Goal: Task Accomplishment & Management: Use online tool/utility

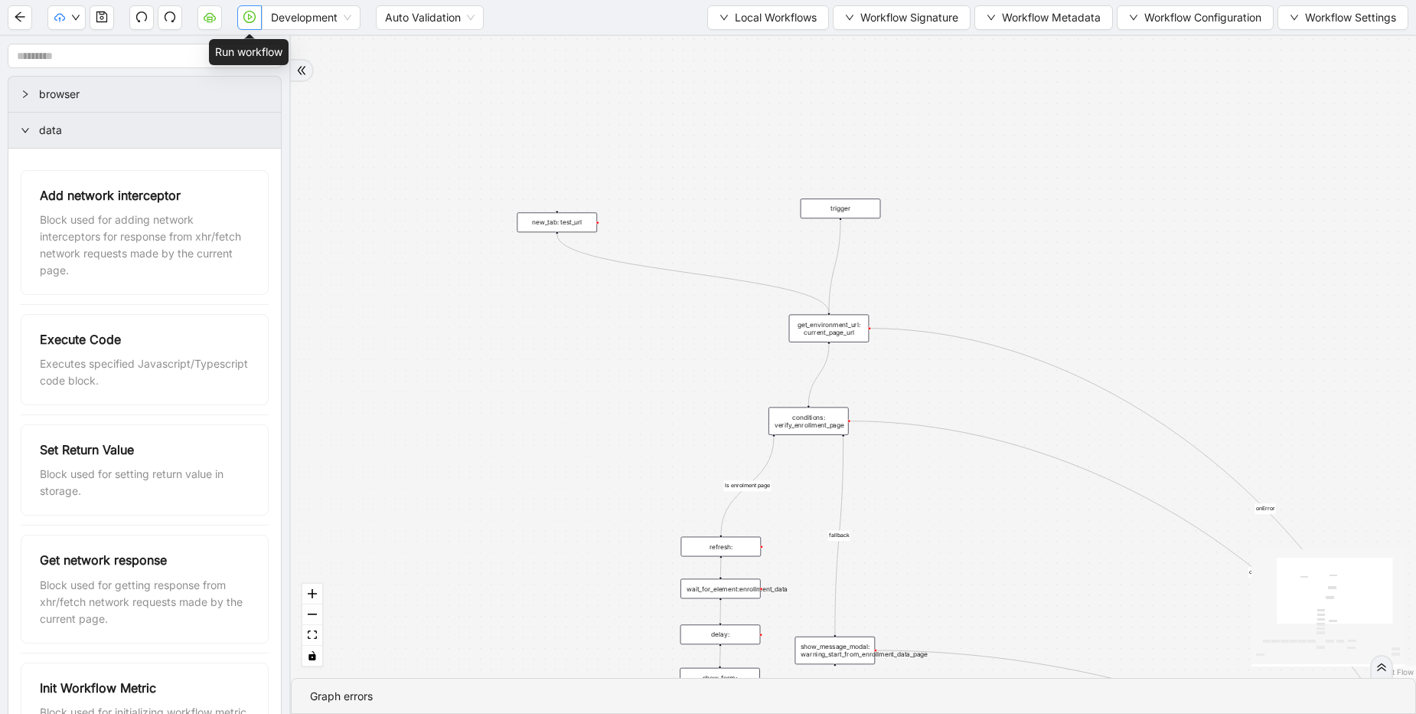
click at [248, 24] on button "button" at bounding box center [249, 17] width 24 height 24
click at [252, 11] on icon "play-circle" at bounding box center [249, 17] width 12 height 12
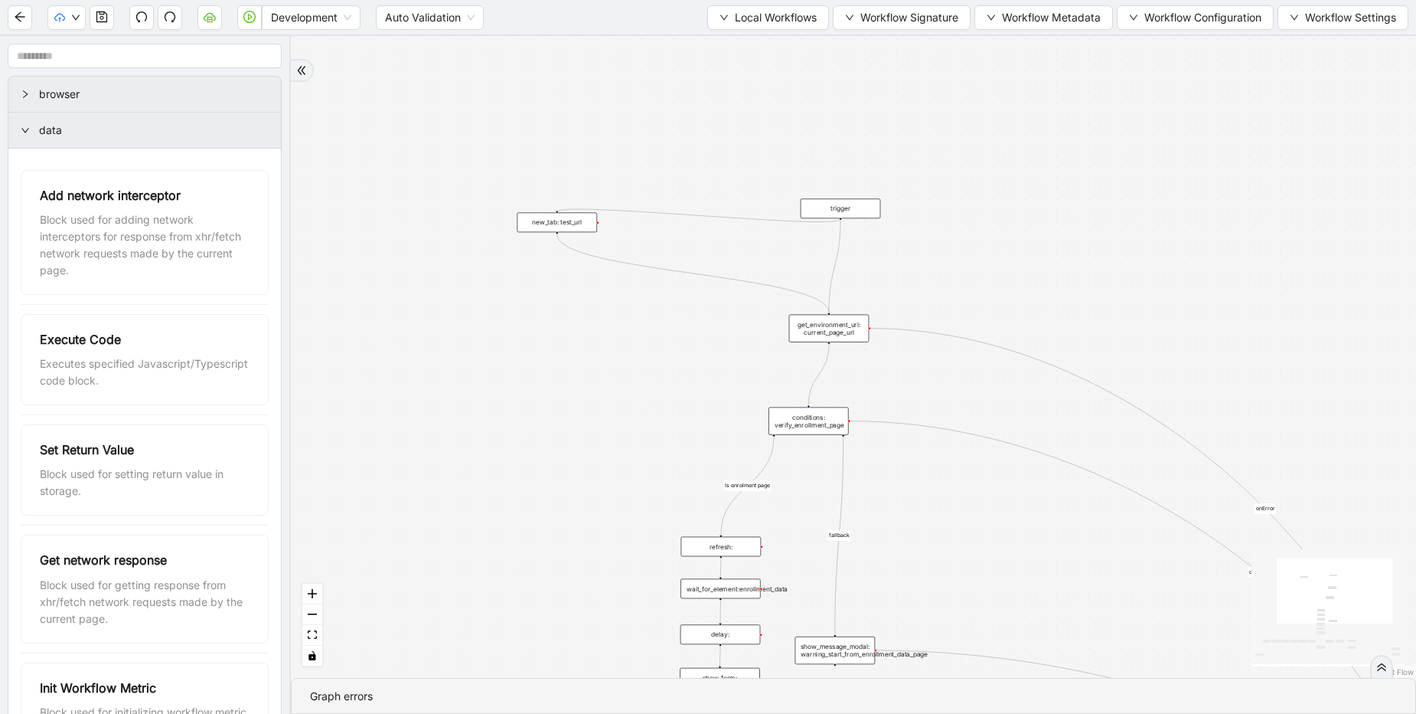
drag, startPoint x: 840, startPoint y: 217, endPoint x: 560, endPoint y: 213, distance: 280.2
click at [563, 164] on div "fallback Is enrolment page fallback Optum Lucet Bcbs caresource_enrolment Bcbsa…" at bounding box center [853, 357] width 1125 height 642
click at [566, 321] on div "fallback Is enrolment page fallback Optum Lucet Bcbs caresource_enrolment Bcbsa…" at bounding box center [853, 357] width 1125 height 642
click at [849, 138] on div "fallback Is enrolment page fallback Optum Lucet Bcbs caresource_enrolment Bcbsa…" at bounding box center [853, 357] width 1125 height 642
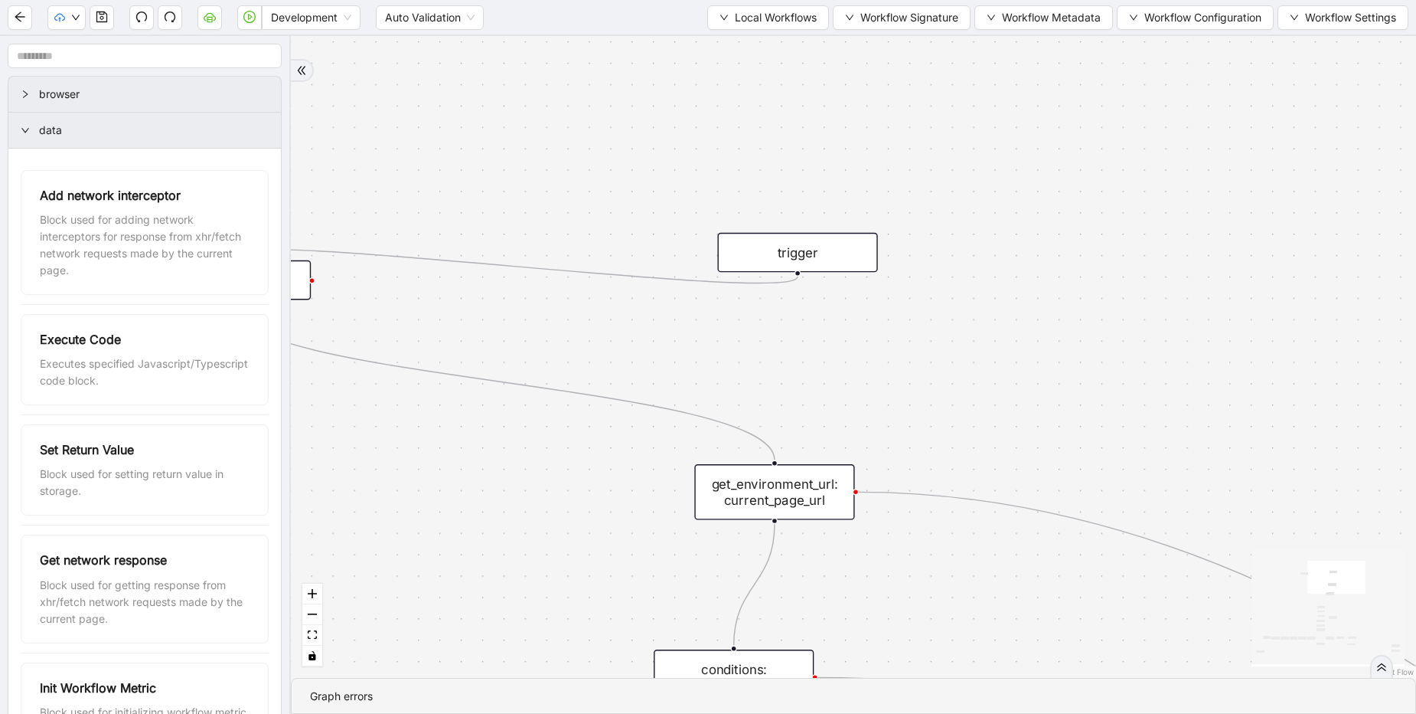
drag, startPoint x: 367, startPoint y: 365, endPoint x: 880, endPoint y: 85, distance: 585.2
click at [880, 85] on div "fallback Is enrolment page fallback Optum Lucet Bcbs caresource_enrolment Bcbsa…" at bounding box center [853, 357] width 1125 height 642
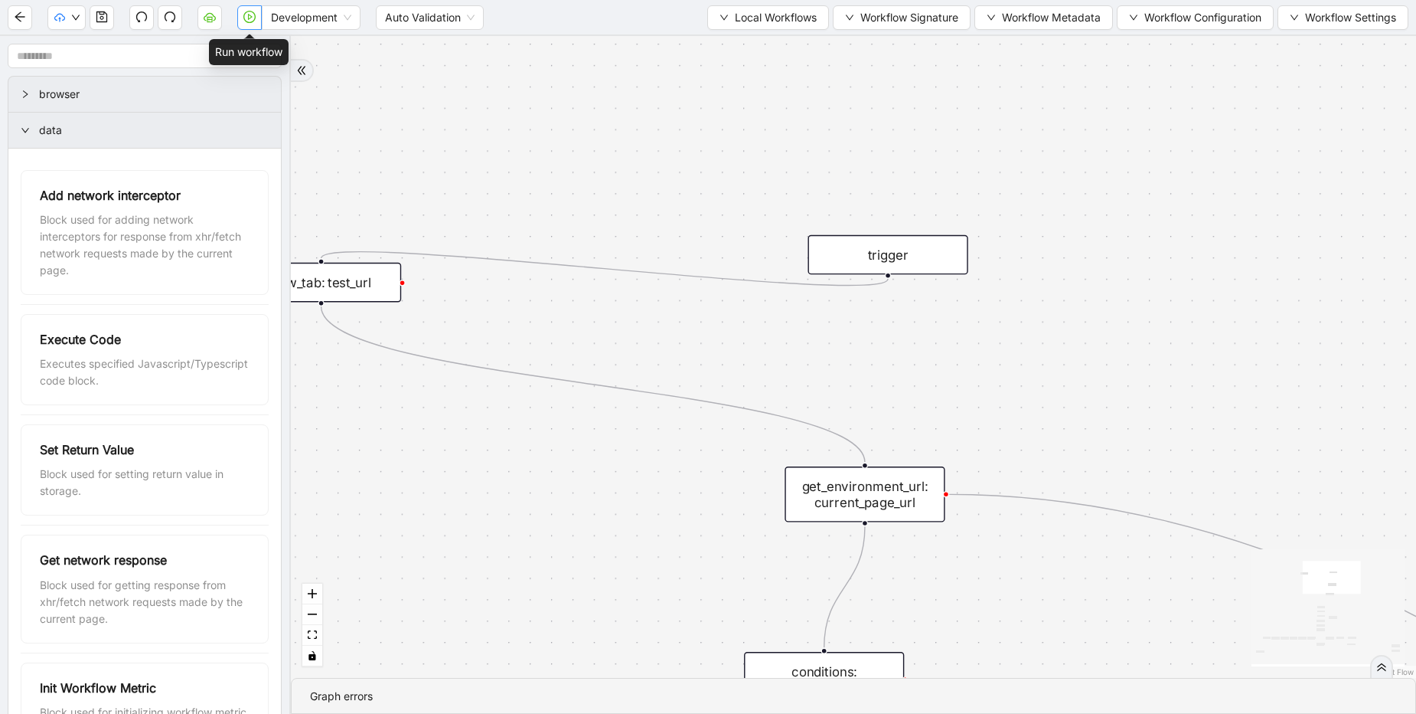
click at [256, 19] on icon "play-circle" at bounding box center [249, 17] width 12 height 12
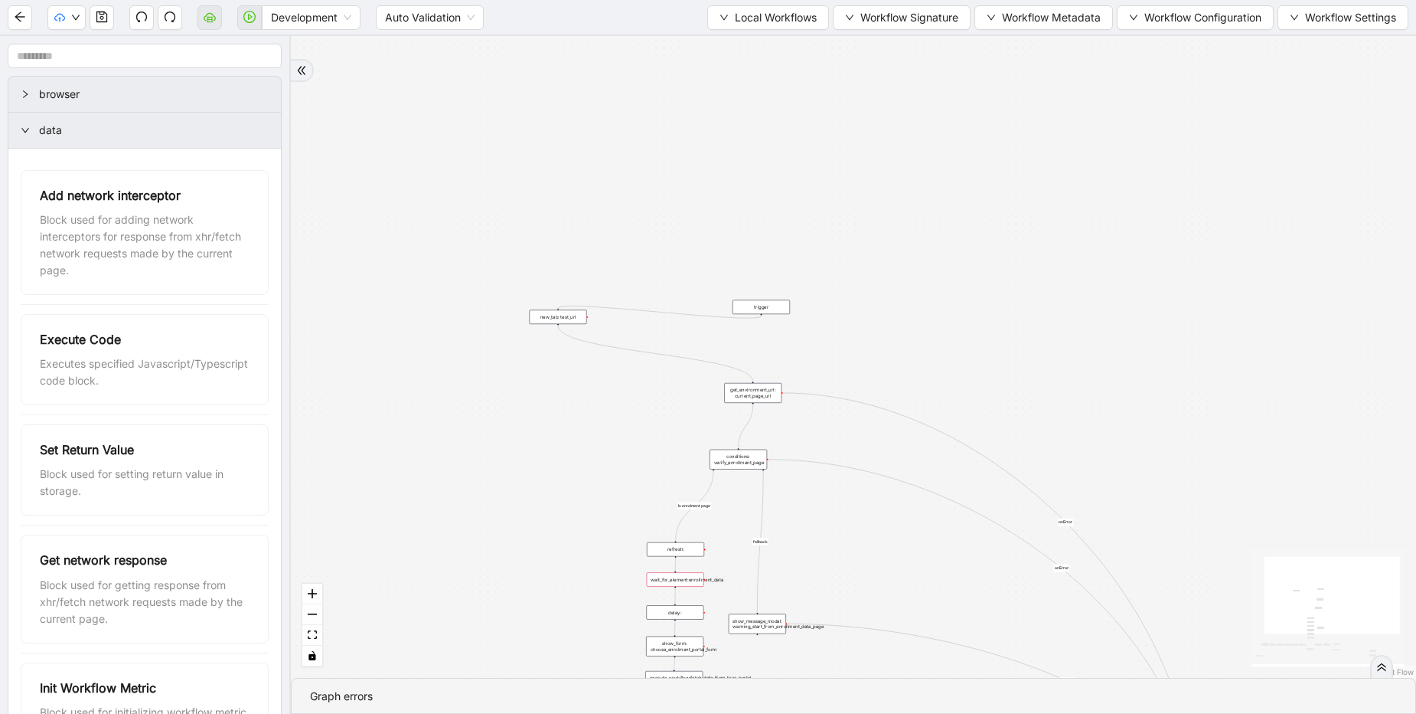
click at [484, 189] on div "fallback Is enrolment page fallback Optum Lucet Bcbs caresource_enrolment Bcbsa…" at bounding box center [853, 357] width 1125 height 642
drag, startPoint x: 484, startPoint y: 189, endPoint x: 502, endPoint y: 170, distance: 26.5
click at [502, 170] on div "fallback Is enrolment page fallback Optum Lucet Bcbs caresource_enrolment Bcbsa…" at bounding box center [853, 357] width 1125 height 642
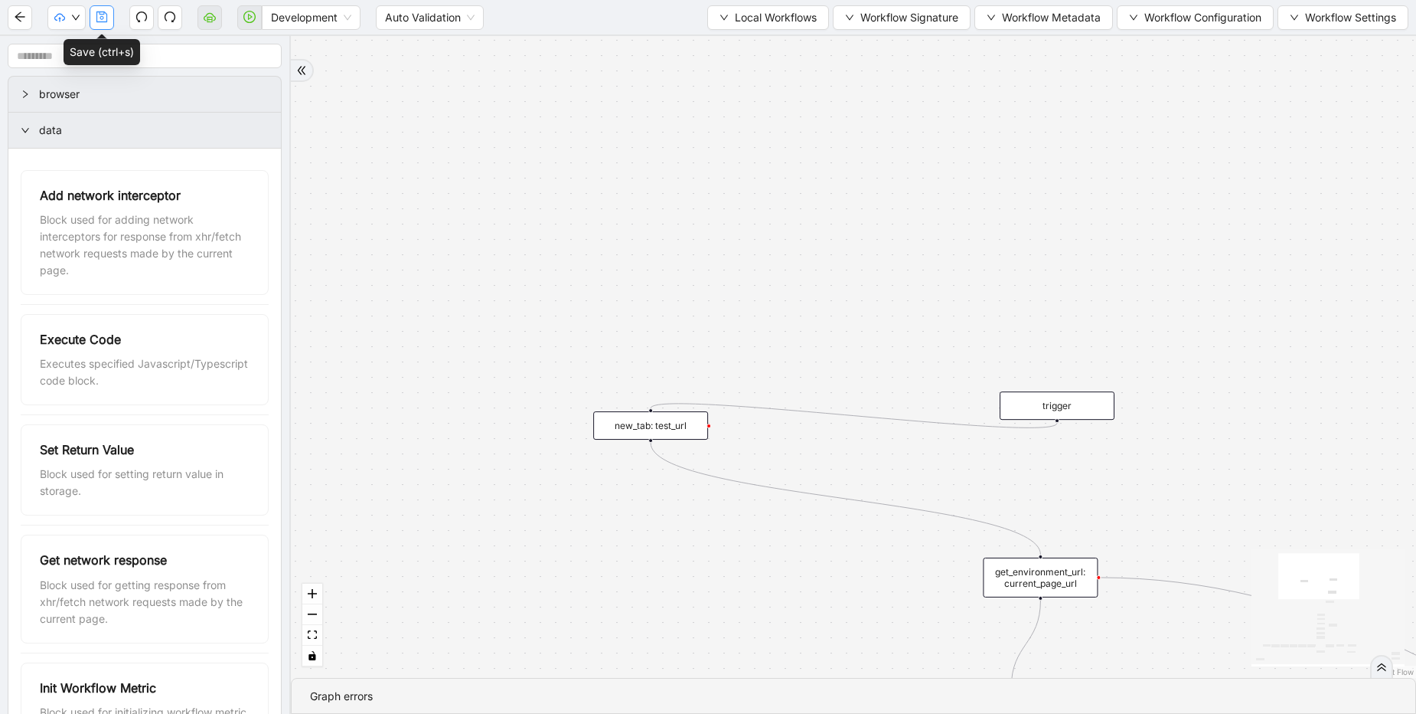
click at [101, 14] on icon "save" at bounding box center [101, 16] width 11 height 11
click at [244, 15] on icon "play-circle" at bounding box center [249, 17] width 12 height 12
